Goal: Information Seeking & Learning: Learn about a topic

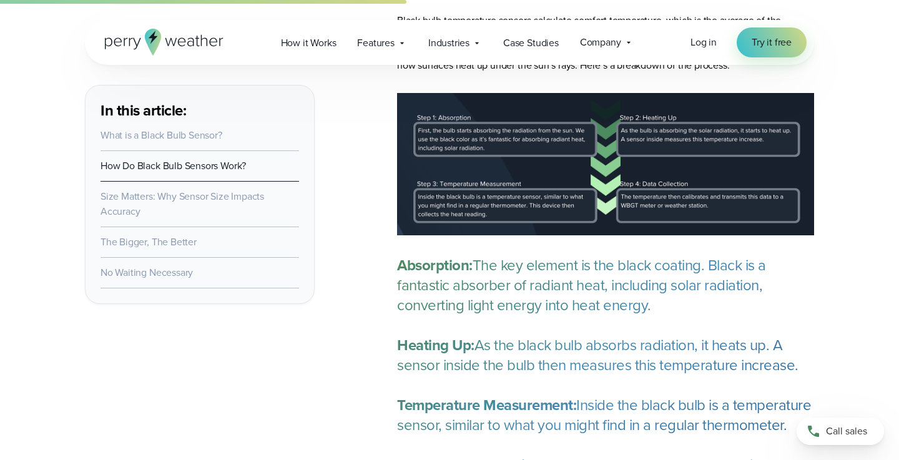
scroll to position [1225, 0]
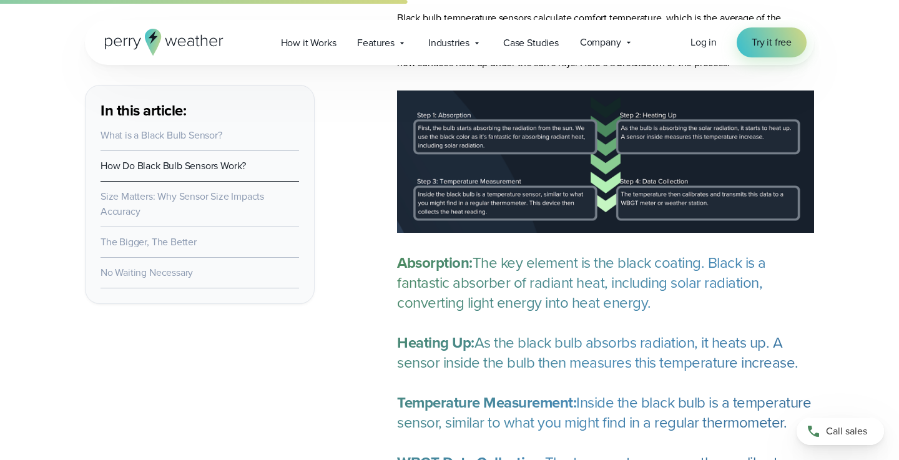
click at [220, 199] on link "Size Matters: Why Sensor Size Impacts Accuracy" at bounding box center [182, 203] width 164 height 29
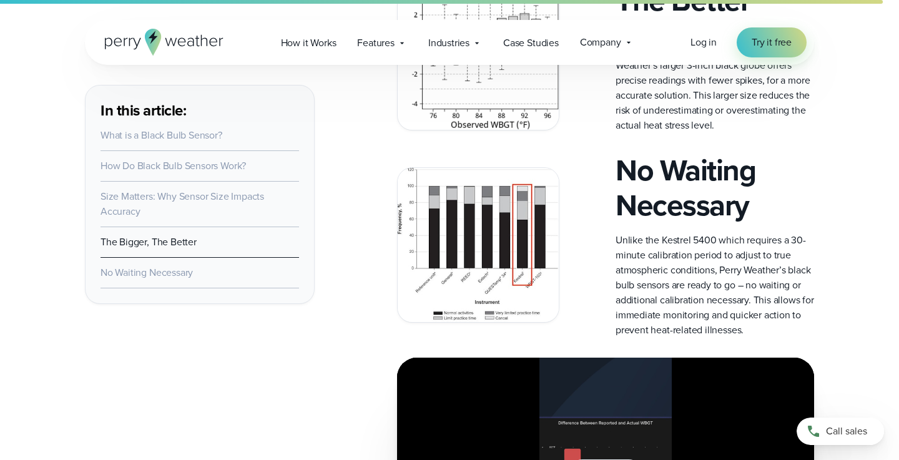
scroll to position [3255, 0]
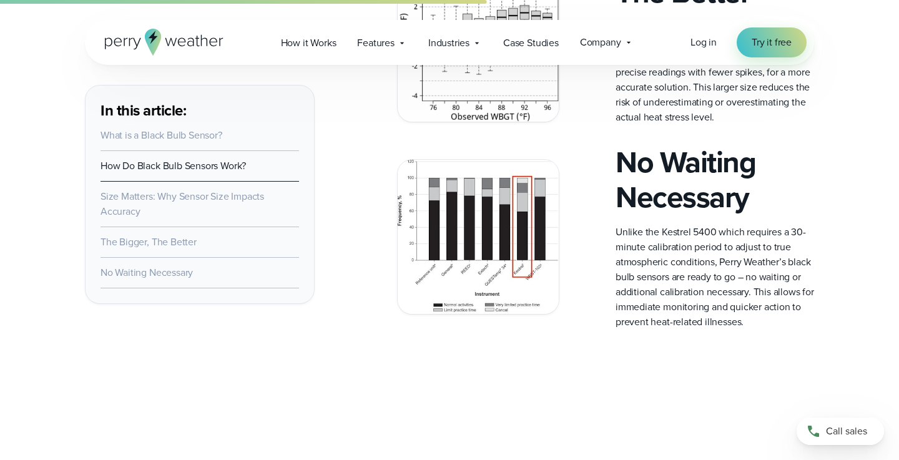
scroll to position [1225, 0]
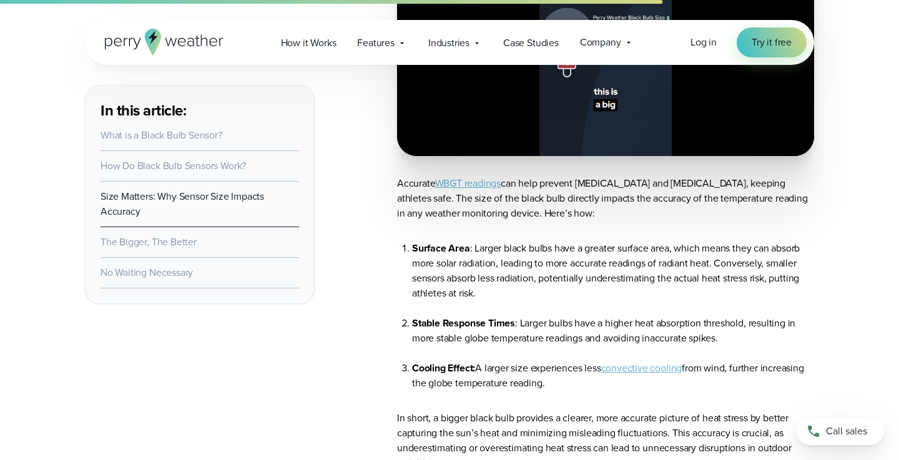
scroll to position [1999, 0]
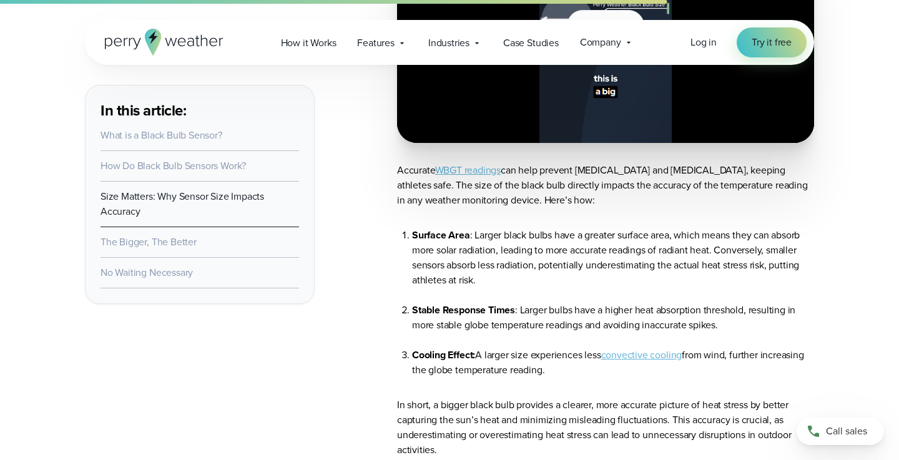
click at [131, 238] on link "The Bigger, The Better" at bounding box center [148, 242] width 96 height 14
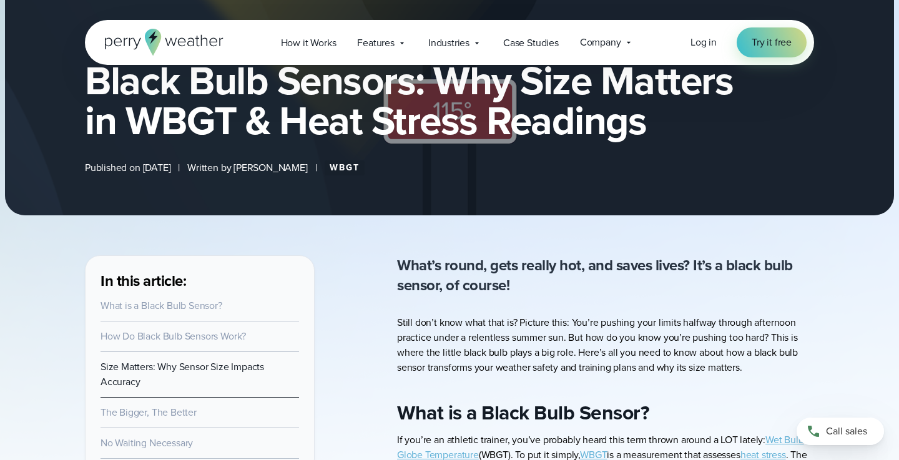
scroll to position [270, 0]
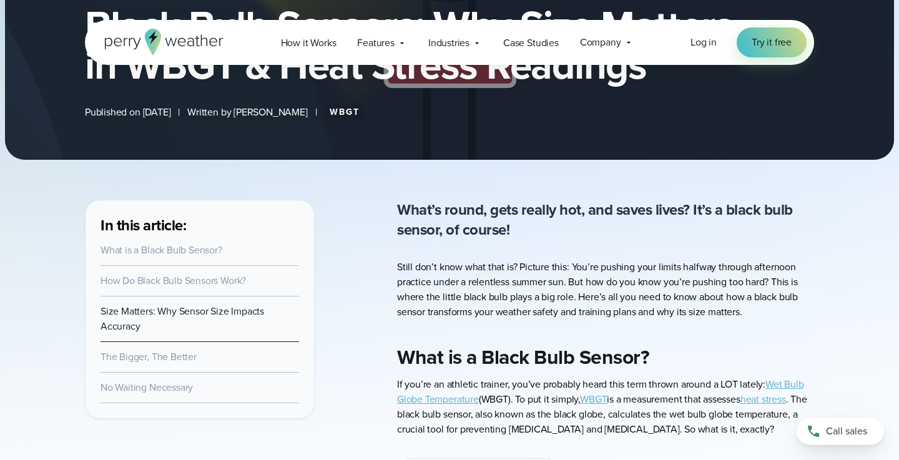
click at [141, 355] on link "The Bigger, The Better" at bounding box center [148, 356] width 96 height 14
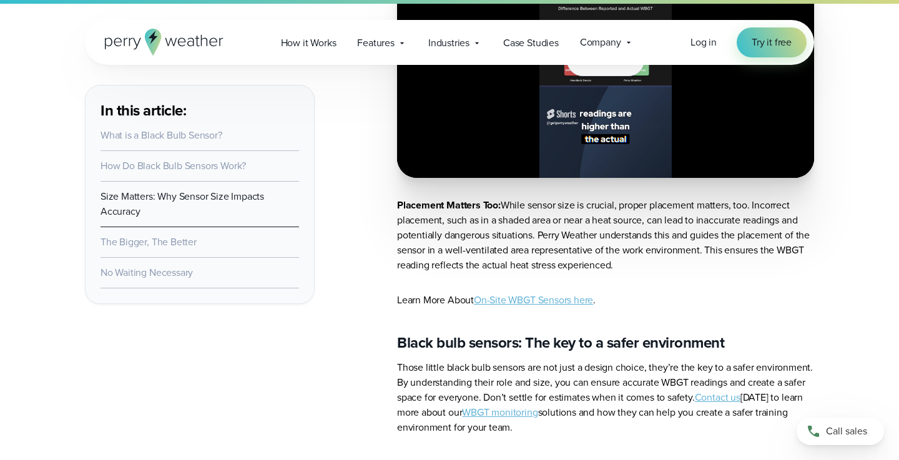
scroll to position [3771, 0]
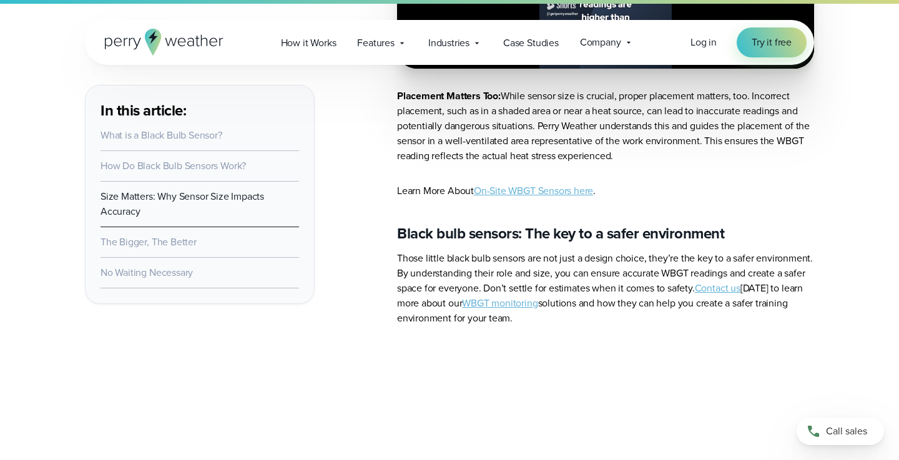
click at [543, 198] on link "On-Site WBGT Sensors here" at bounding box center [533, 190] width 119 height 14
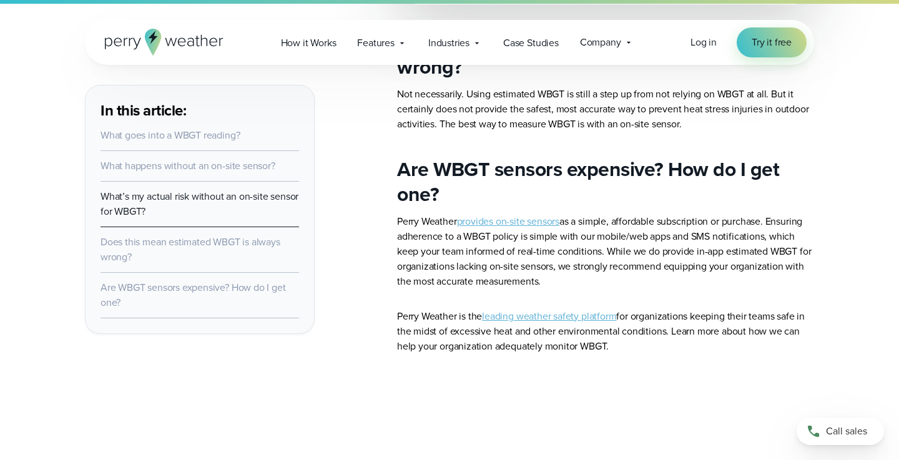
scroll to position [1769, 0]
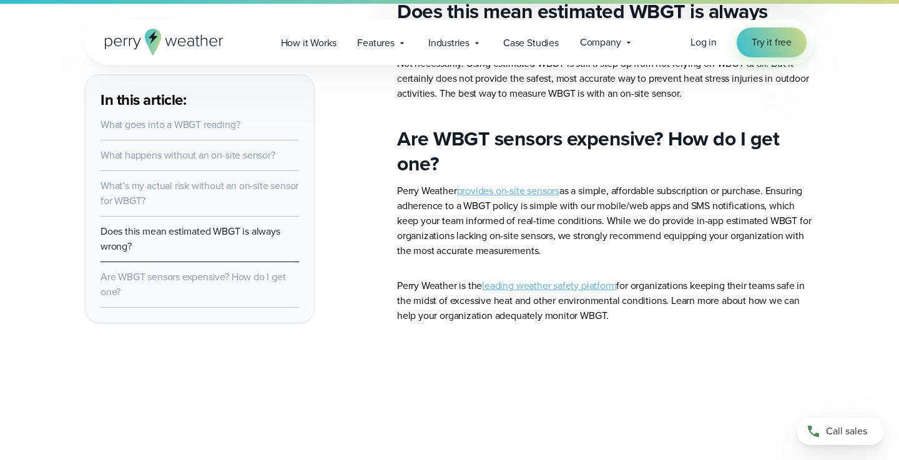
click at [501, 190] on link "provides on-site sensors" at bounding box center [508, 190] width 103 height 14
